Goal: Transaction & Acquisition: Book appointment/travel/reservation

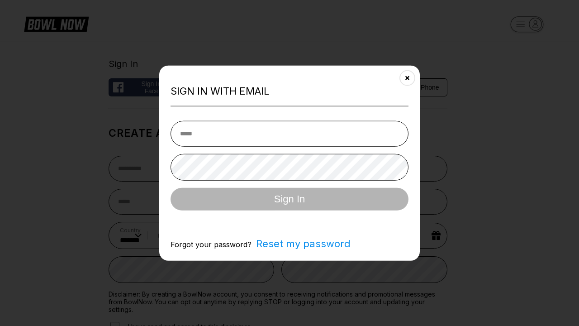
select select "**"
type input "**********"
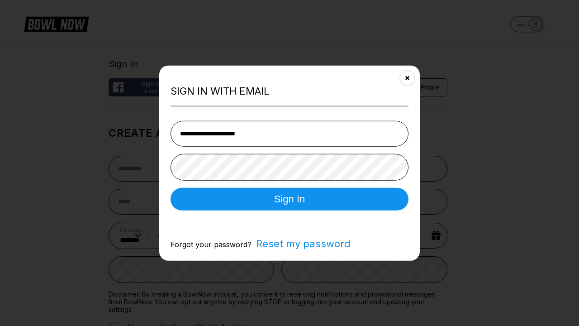
click at [290, 200] on button "Sign In" at bounding box center [290, 198] width 238 height 23
